Goal: Transaction & Acquisition: Purchase product/service

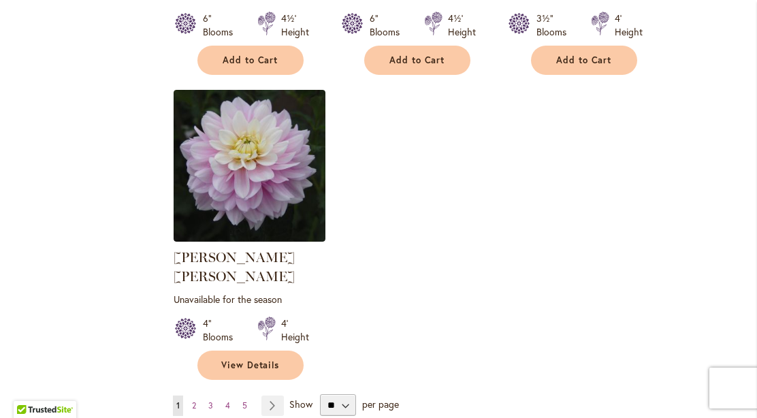
scroll to position [6363, 0]
click at [273, 395] on link "Page Next" at bounding box center [272, 405] width 22 height 20
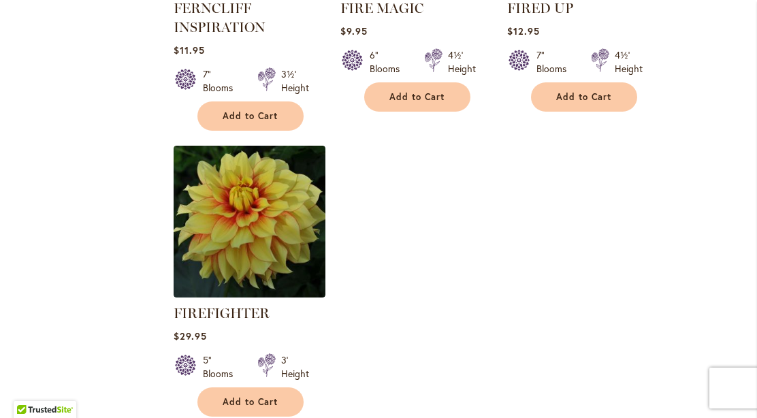
scroll to position [6446, 0]
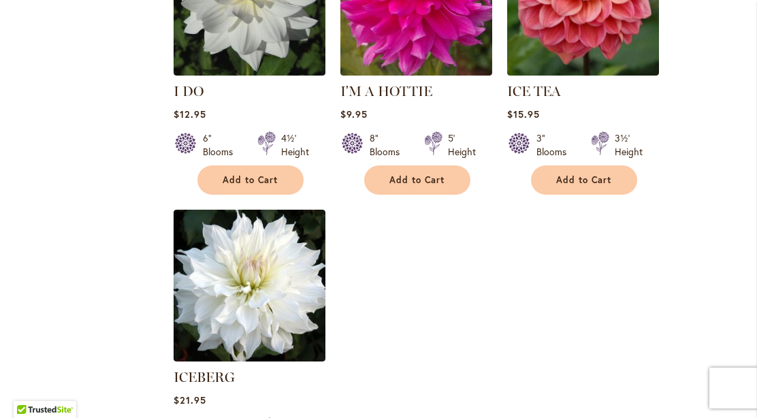
scroll to position [6409, 0]
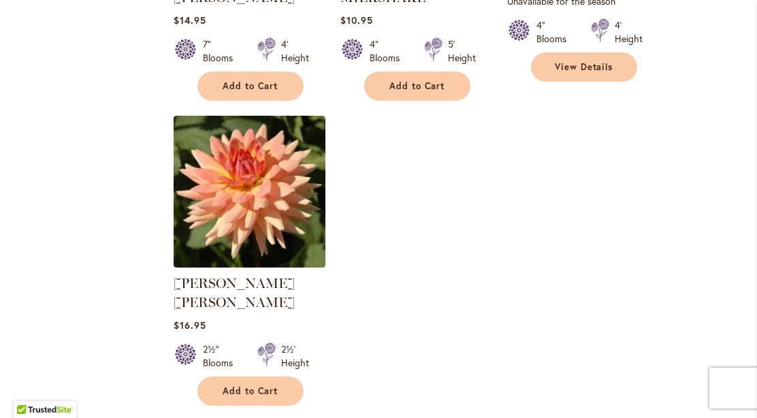
scroll to position [6427, 0]
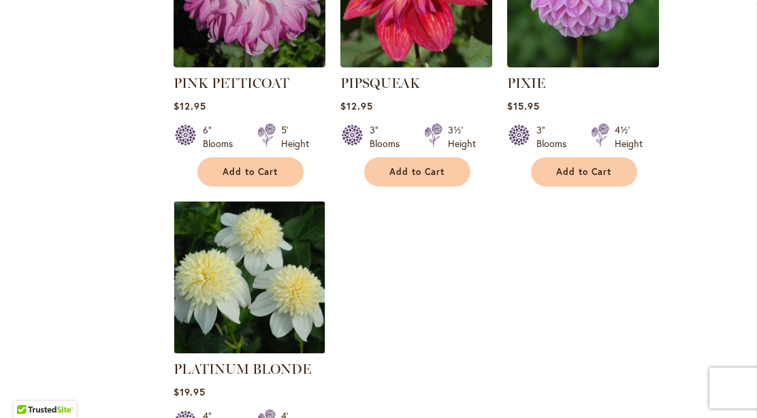
scroll to position [6368, 0]
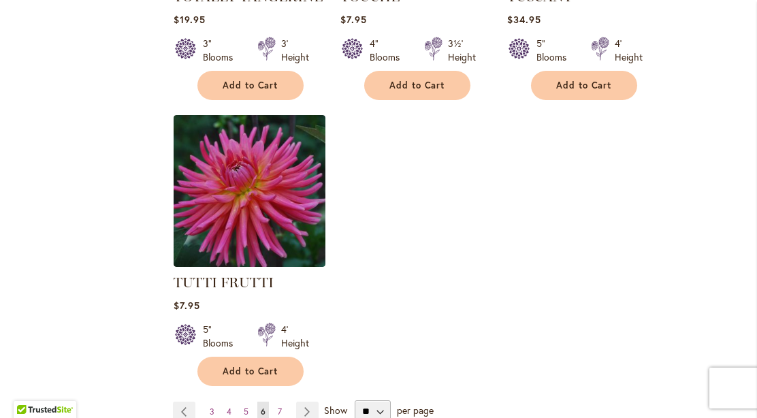
scroll to position [6358, 0]
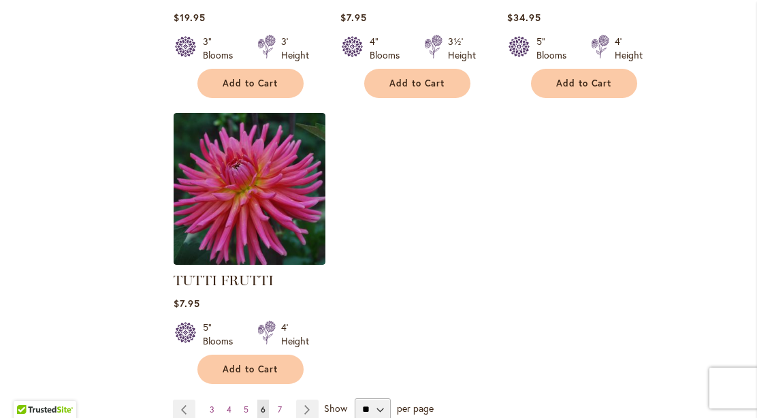
click at [312, 400] on link "Page Next" at bounding box center [307, 410] width 22 height 20
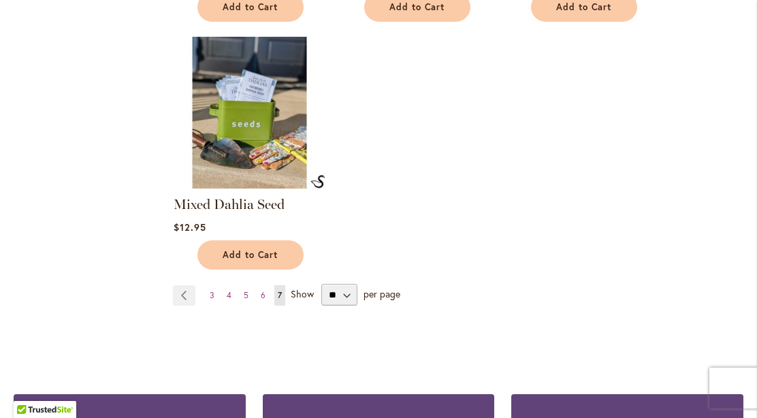
scroll to position [2949, 0]
